Goal: Task Accomplishment & Management: Manage account settings

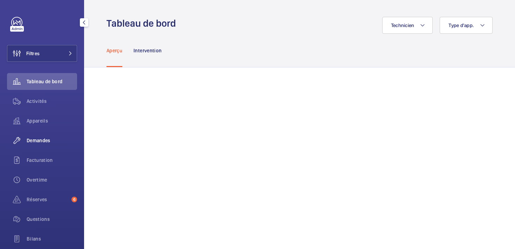
click at [41, 139] on span "Demandes" at bounding box center [52, 140] width 50 height 7
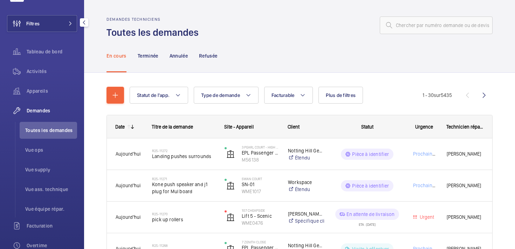
scroll to position [33, 0]
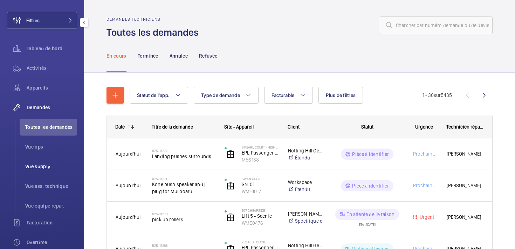
click at [41, 168] on span "Vue supply" at bounding box center [51, 166] width 52 height 7
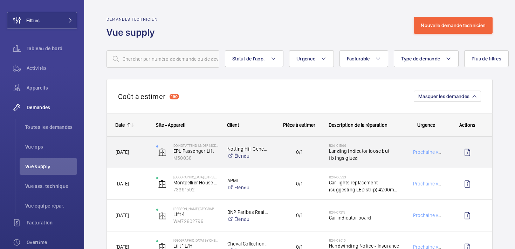
click at [122, 159] on div "[DATE]" at bounding box center [127, 152] width 40 height 22
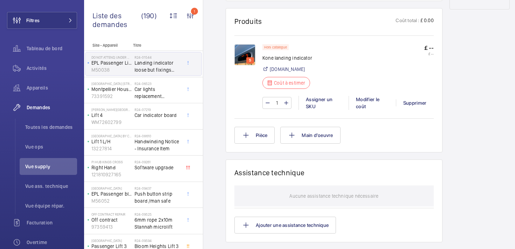
scroll to position [397, 0]
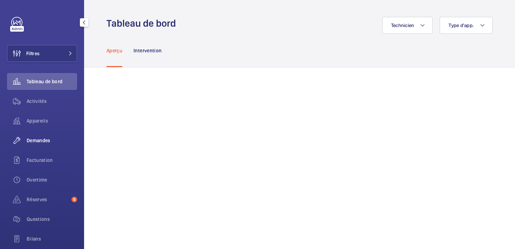
click at [35, 142] on span "Demandes" at bounding box center [52, 140] width 50 height 7
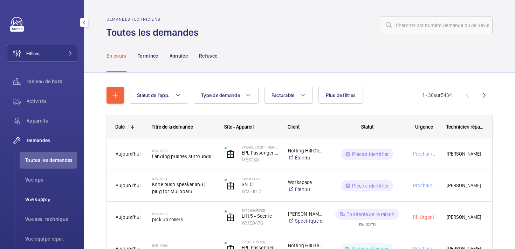
click at [37, 201] on span "Vue supply" at bounding box center [51, 199] width 52 height 7
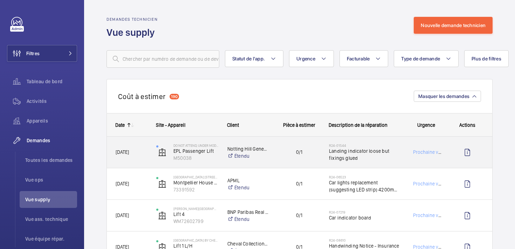
click at [129, 164] on div "[DATE]" at bounding box center [127, 151] width 41 height 31
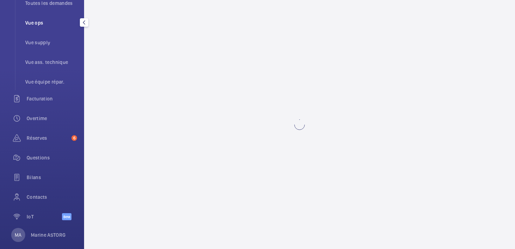
scroll to position [166, 0]
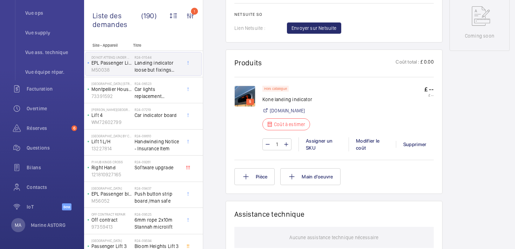
scroll to position [367, 0]
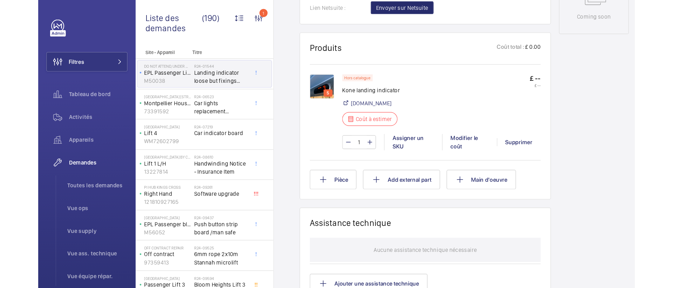
scroll to position [389, 0]
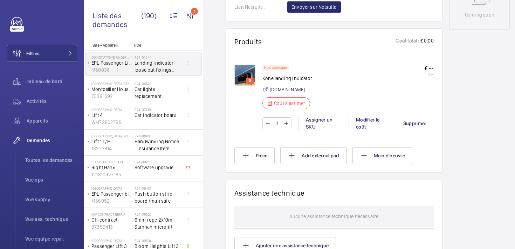
click at [214, 158] on div "Demandes techniciens R24-01544 Une demande de réparation a été créée le 14 févr…" at bounding box center [367, 67] width 329 height 775
